Goal: Information Seeking & Learning: Find contact information

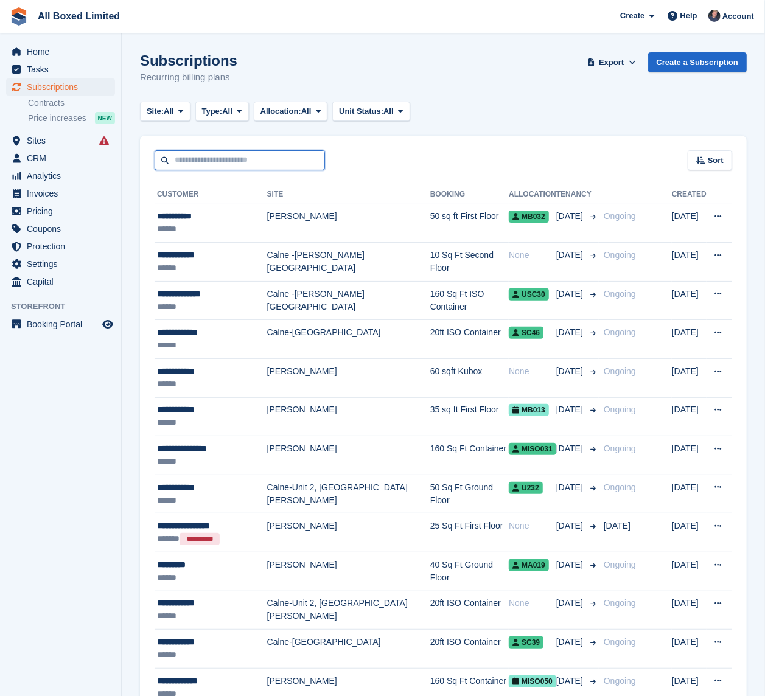
click at [185, 153] on input "text" at bounding box center [240, 160] width 170 height 20
type input "*****"
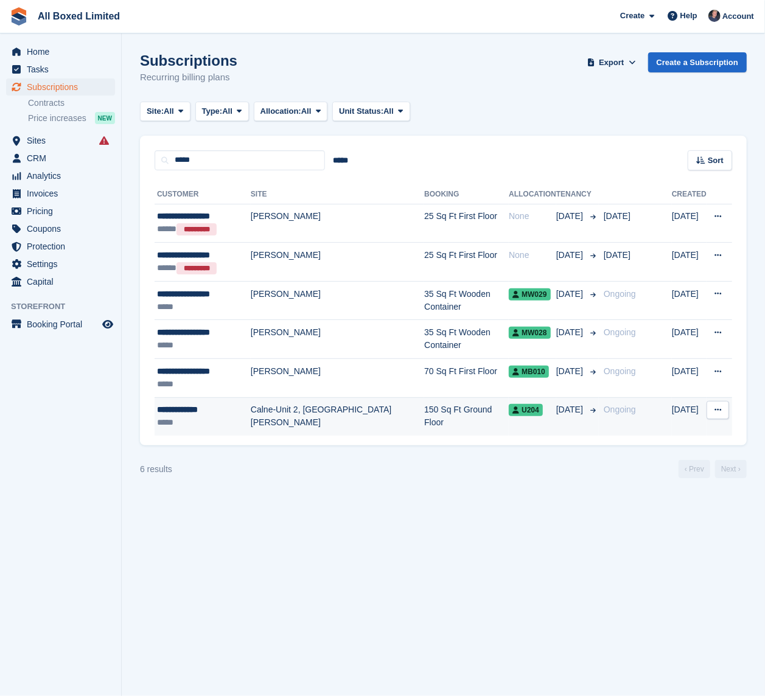
click at [227, 414] on div "**********" at bounding box center [204, 409] width 94 height 13
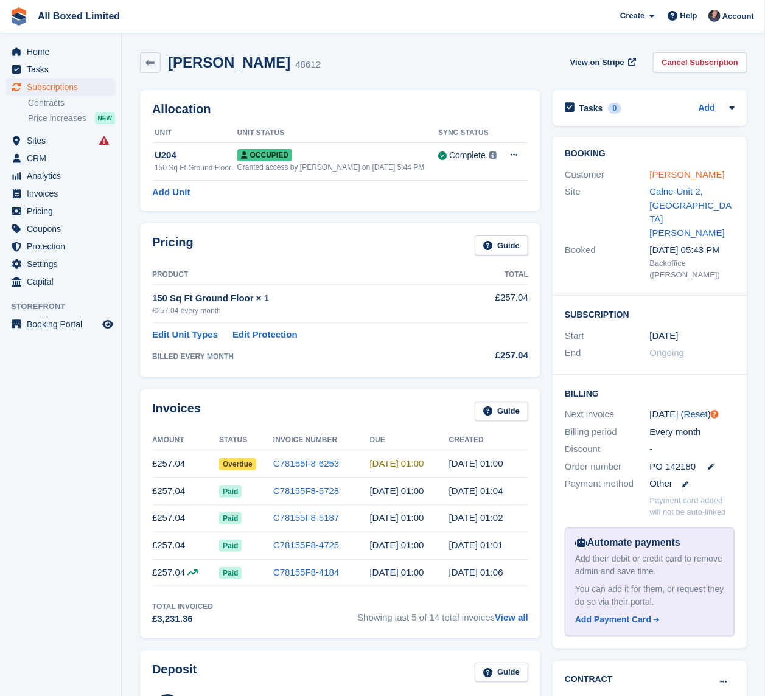
click at [690, 169] on link "[PERSON_NAME]" at bounding box center [687, 174] width 75 height 10
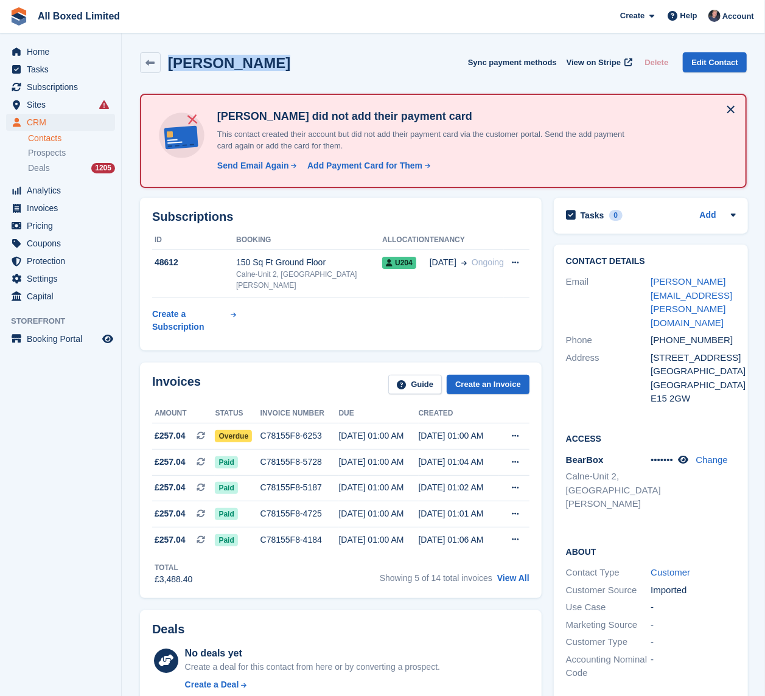
drag, startPoint x: 261, startPoint y: 66, endPoint x: 164, endPoint y: 64, distance: 97.3
click at [164, 64] on div "Corinne Mayes Sync payment methods View on Stripe Delete Edit Contact" at bounding box center [443, 62] width 606 height 21
click at [360, 62] on div "Corinne Mayes Sync payment methods View on Stripe Delete Edit Contact" at bounding box center [443, 62] width 606 height 21
click at [45, 84] on span "Subscriptions" at bounding box center [63, 86] width 73 height 17
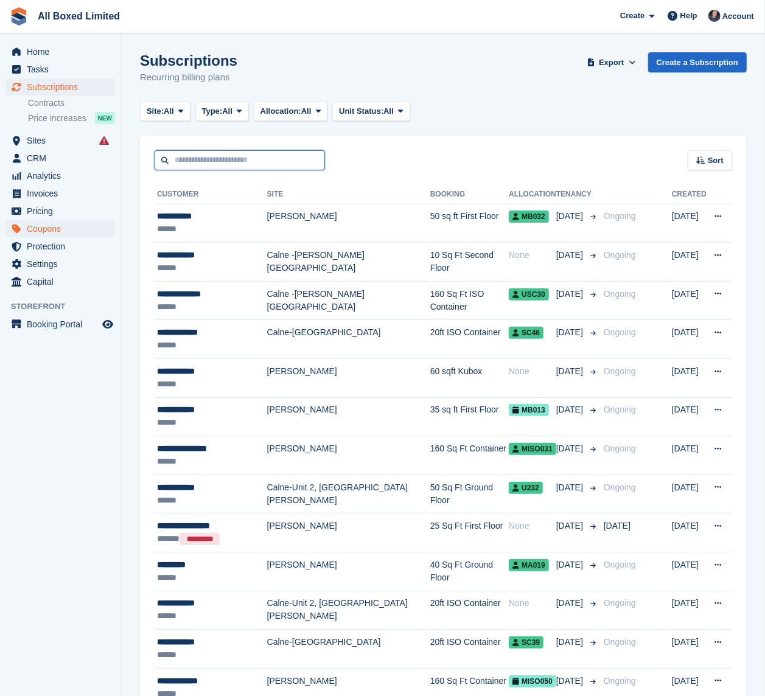
drag, startPoint x: 202, startPoint y: 154, endPoint x: 83, endPoint y: 226, distance: 139.0
click at [202, 155] on input "text" at bounding box center [240, 160] width 170 height 20
type input "***"
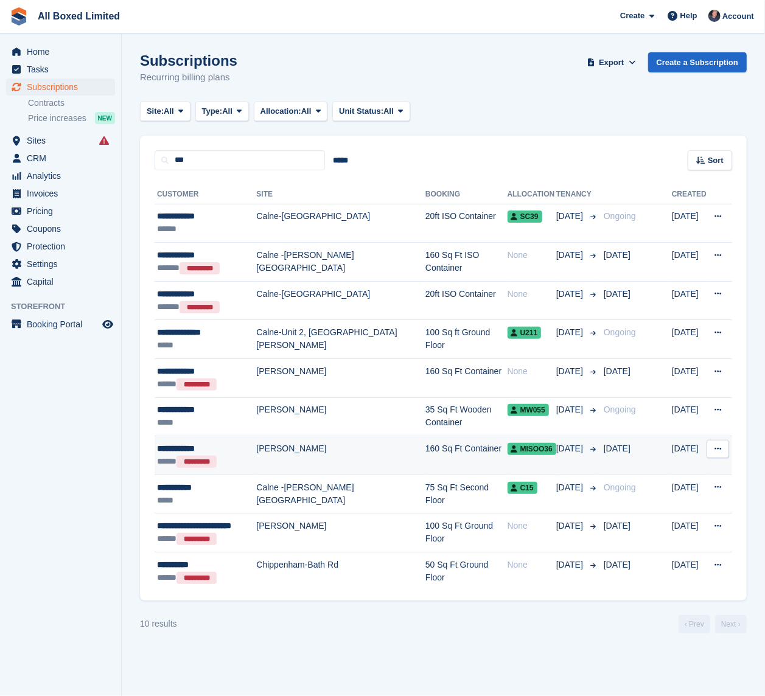
click at [600, 468] on td "1 Sep" at bounding box center [635, 455] width 73 height 39
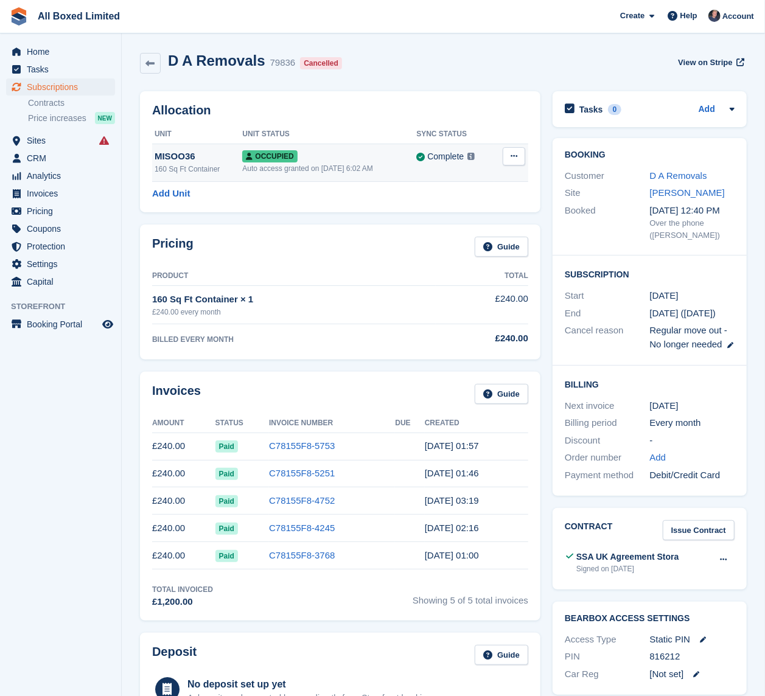
click at [510, 148] on button at bounding box center [513, 156] width 23 height 18
click at [456, 207] on p "Deallocate" at bounding box center [467, 206] width 106 height 16
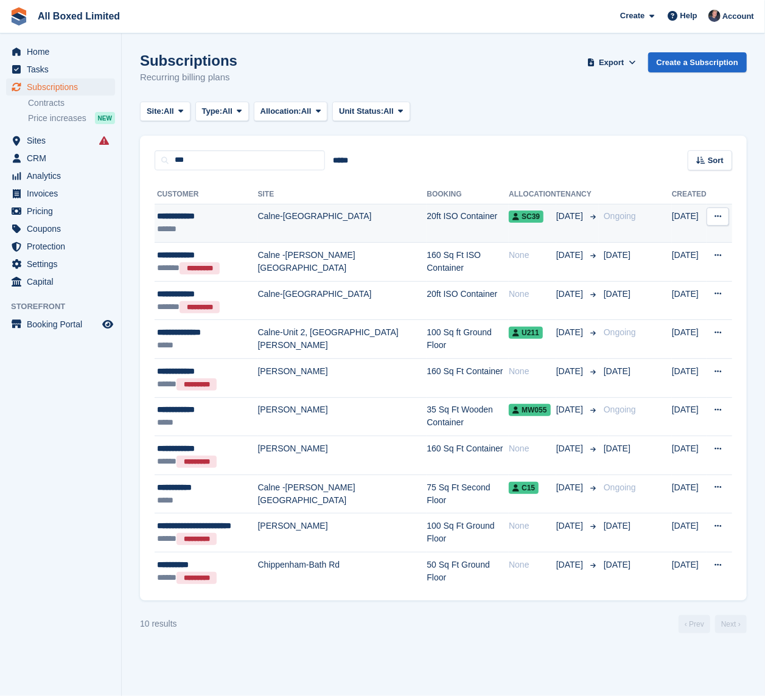
click at [448, 226] on td "20ft ISO Container" at bounding box center [467, 223] width 82 height 39
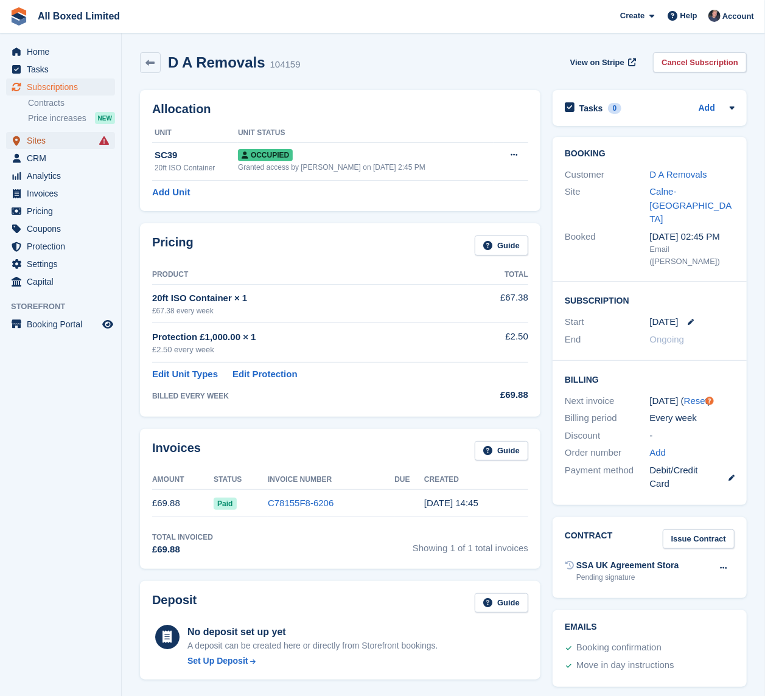
click at [51, 141] on span "Sites" at bounding box center [63, 140] width 73 height 17
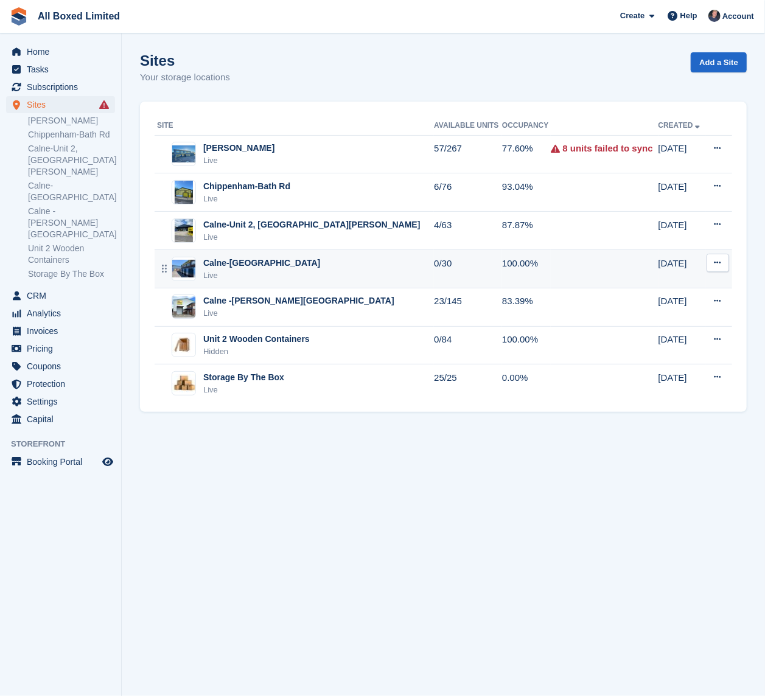
click at [279, 268] on div "Calne-[GEOGRAPHIC_DATA]" at bounding box center [261, 263] width 117 height 13
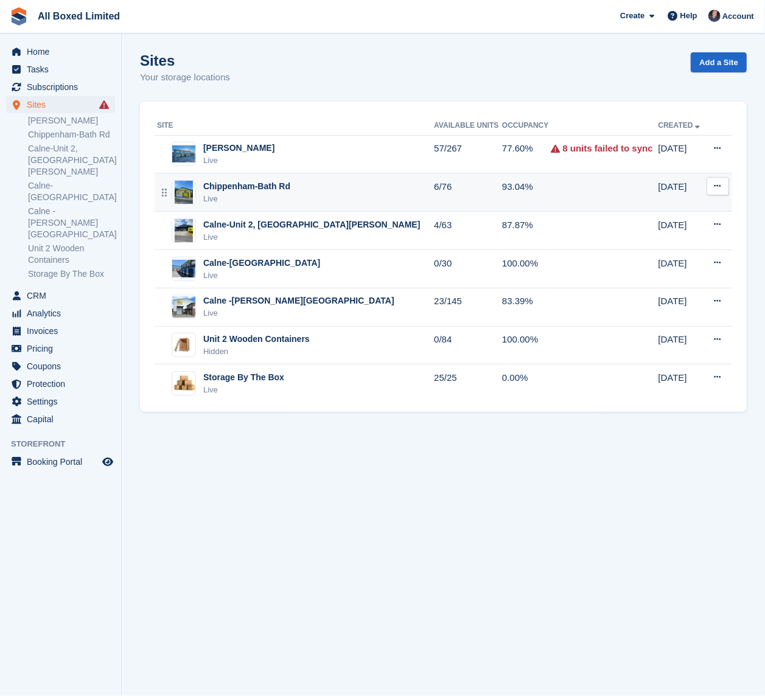
click at [265, 196] on div "Live" at bounding box center [246, 199] width 87 height 12
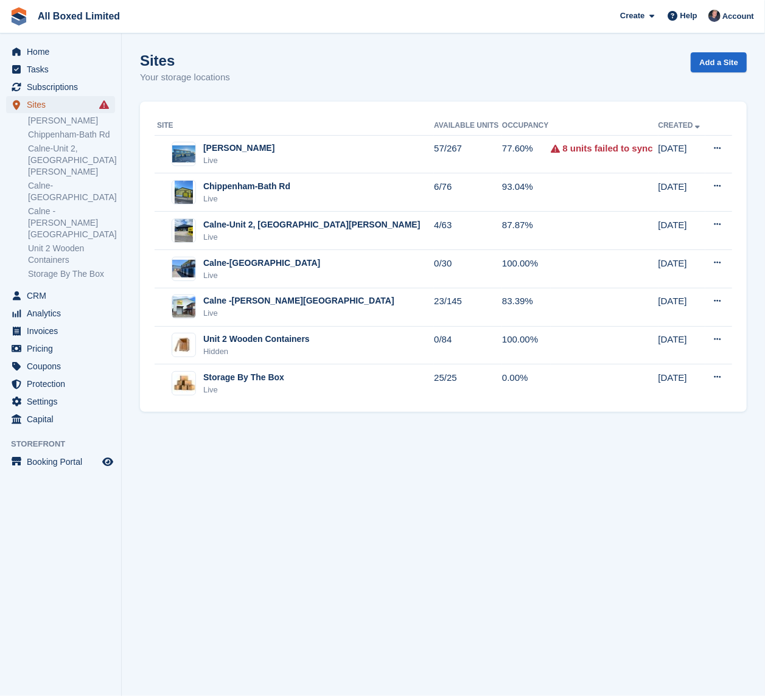
click at [61, 108] on span "Sites" at bounding box center [63, 104] width 73 height 17
click at [50, 86] on span "Subscriptions" at bounding box center [63, 86] width 73 height 17
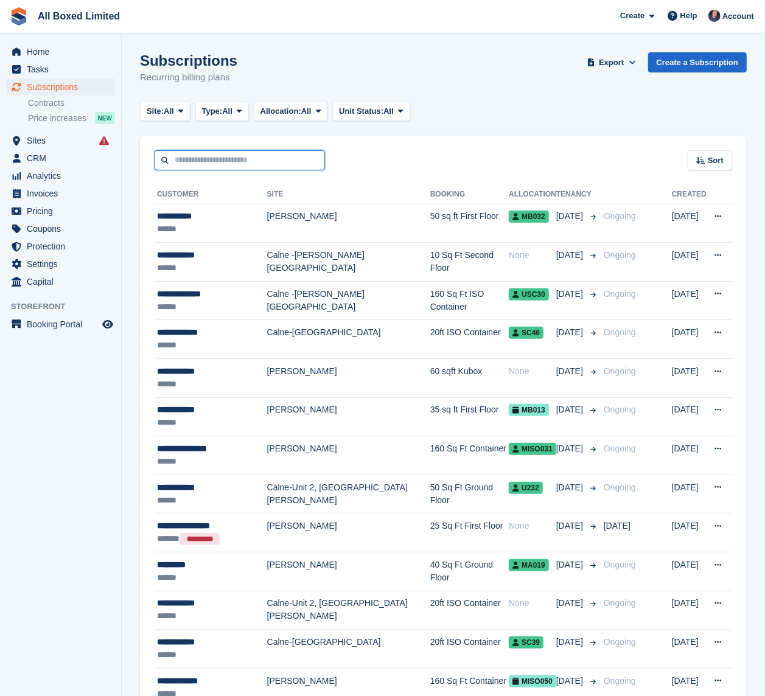
drag, startPoint x: 202, startPoint y: 152, endPoint x: 213, endPoint y: 144, distance: 13.5
click at [203, 153] on input "text" at bounding box center [240, 160] width 170 height 20
type input "*****"
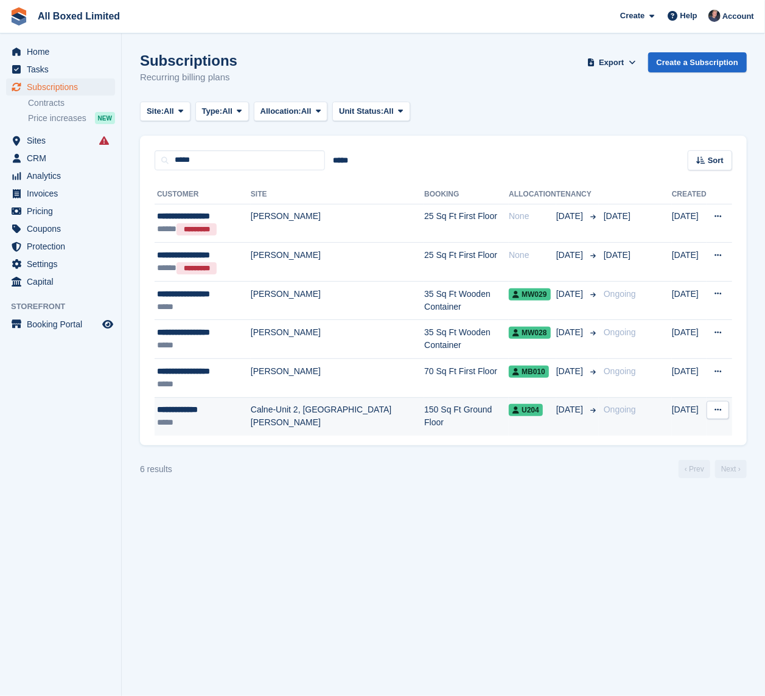
click at [226, 424] on div "*****" at bounding box center [204, 422] width 94 height 13
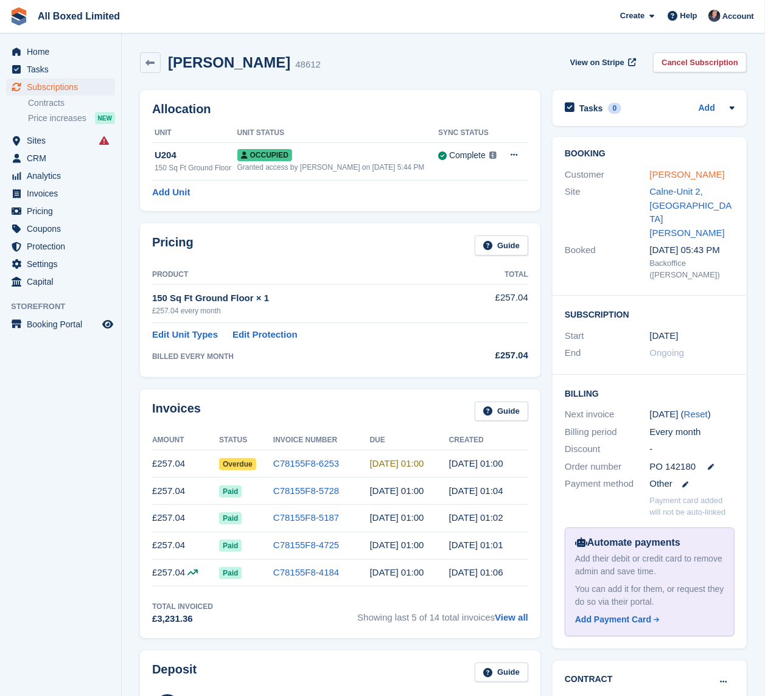
click at [686, 176] on link "[PERSON_NAME]" at bounding box center [687, 174] width 75 height 10
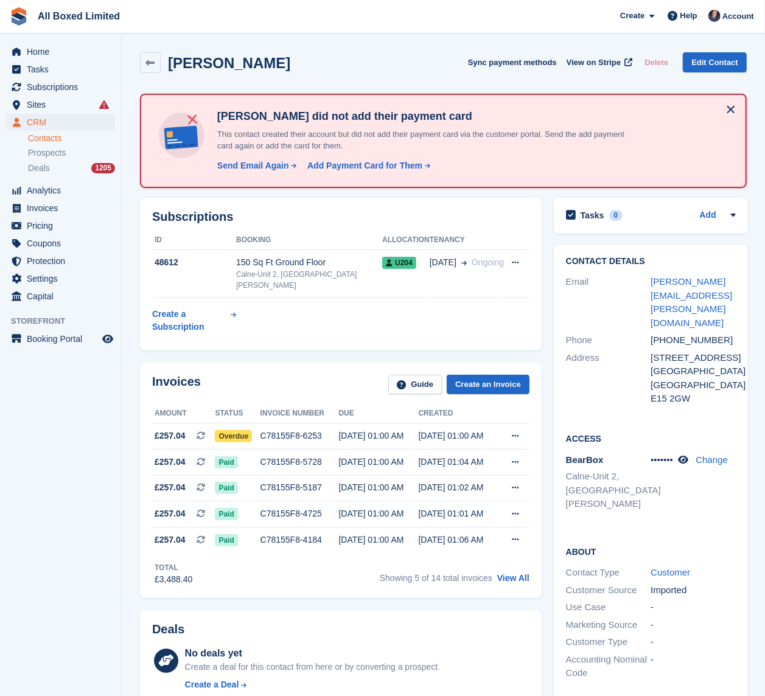
click at [363, 30] on span "All Boxed Limited Create Subscription Invoice Contact Deal Discount Page Help C…" at bounding box center [382, 16] width 765 height 33
drag, startPoint x: 676, startPoint y: 292, endPoint x: 663, endPoint y: 279, distance: 18.9
click at [635, 279] on div "Email [PERSON_NAME][EMAIL_ADDRESS][PERSON_NAME][DOMAIN_NAME]" at bounding box center [651, 302] width 170 height 58
